Goal: Transaction & Acquisition: Purchase product/service

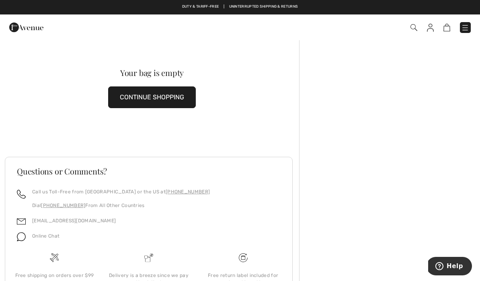
click at [29, 31] on img at bounding box center [26, 27] width 34 height 16
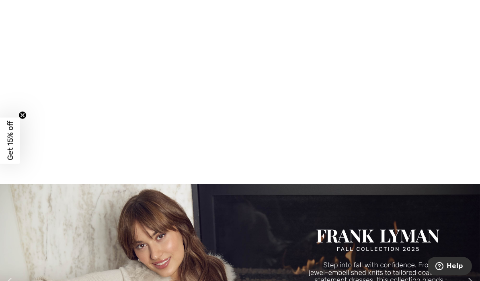
scroll to position [629, 0]
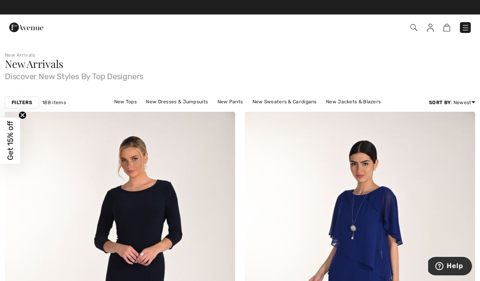
click at [142, 105] on link "New Dresses & Jumpsuits" at bounding box center [177, 101] width 70 height 10
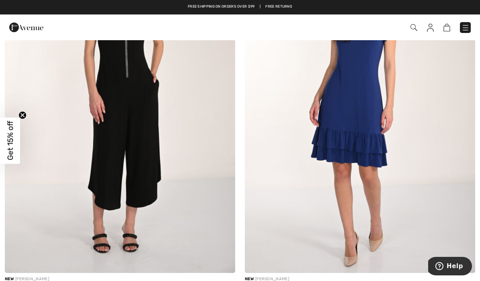
scroll to position [2884, 0]
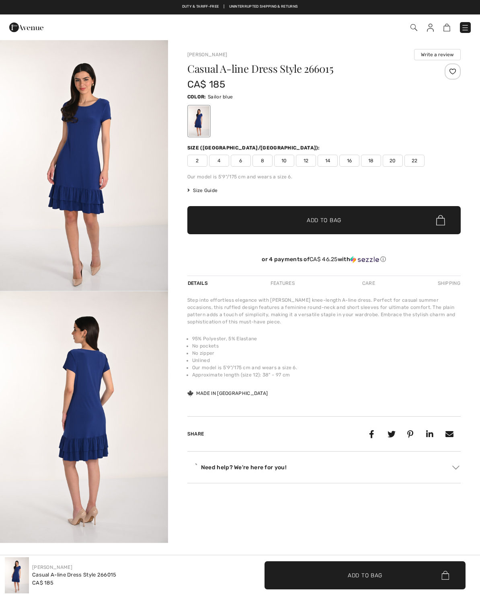
checkbox input "true"
